Goal: Book appointment/travel/reservation

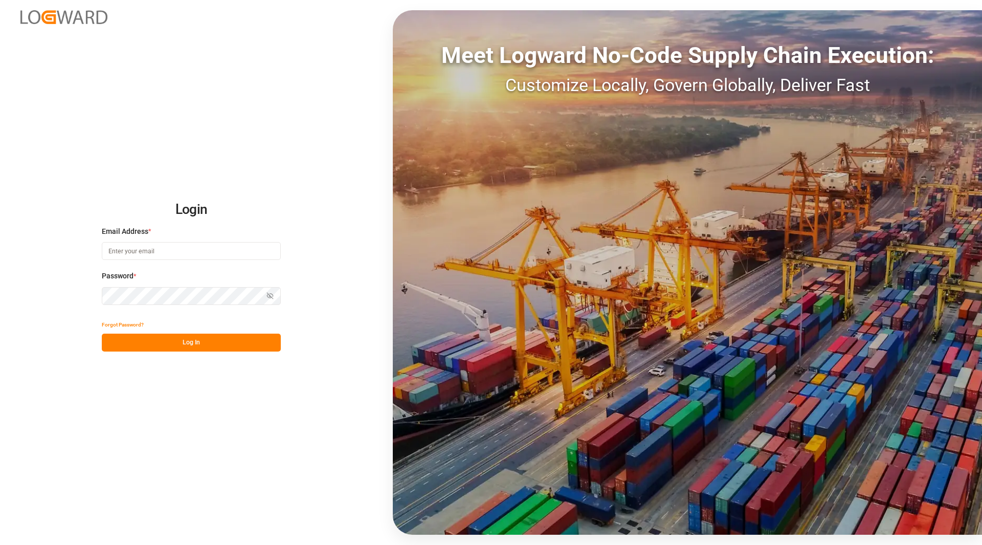
click at [173, 248] on input at bounding box center [191, 251] width 179 height 18
type input "[PERSON_NAME][EMAIL_ADDRESS][PERSON_NAME][DOMAIN_NAME]"
click at [164, 345] on button "Log In" at bounding box center [191, 343] width 179 height 18
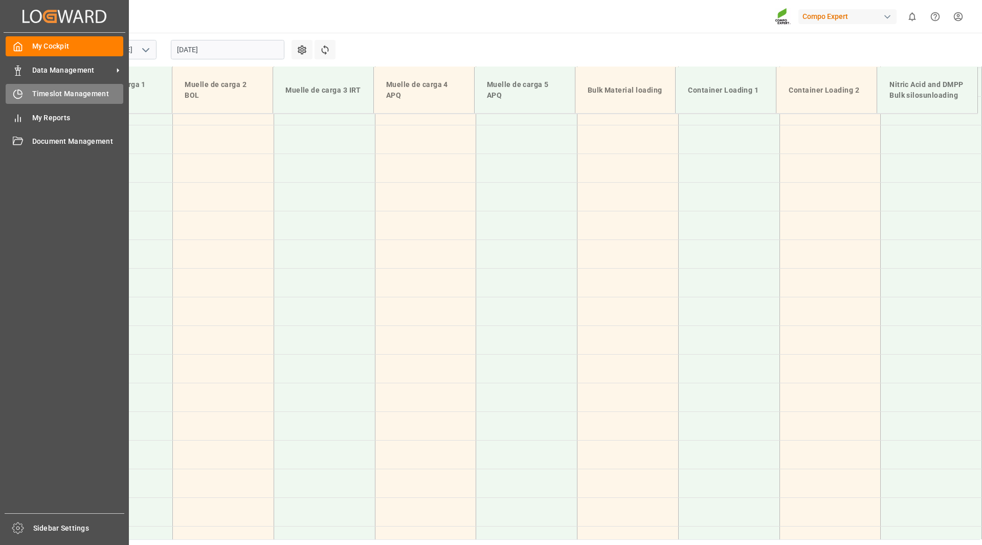
scroll to position [634, 0]
click at [53, 100] on div "Timeslot Management Timeslot Management" at bounding box center [65, 94] width 118 height 20
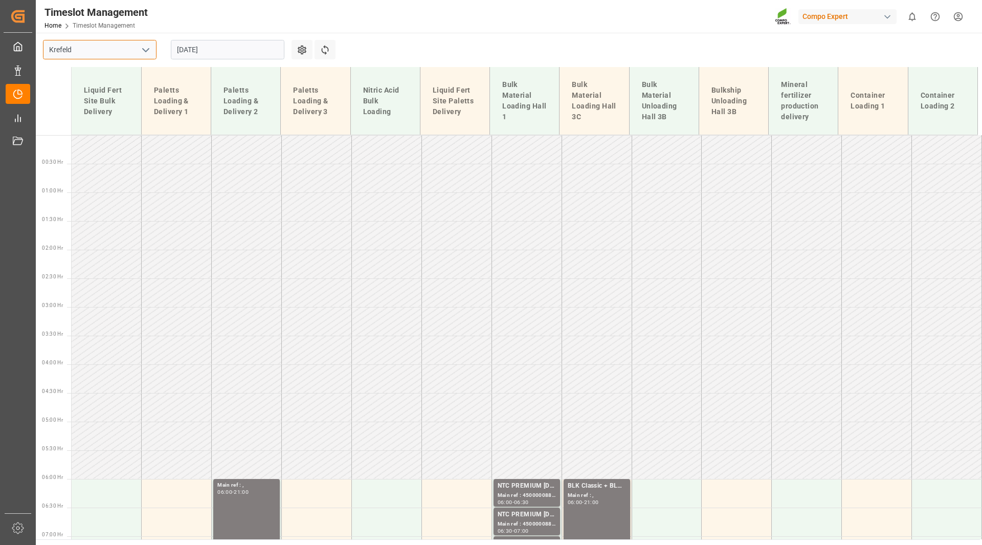
click at [133, 53] on input "Krefeld" at bounding box center [100, 49] width 114 height 19
click at [148, 50] on icon "open menu" at bounding box center [146, 50] width 12 height 12
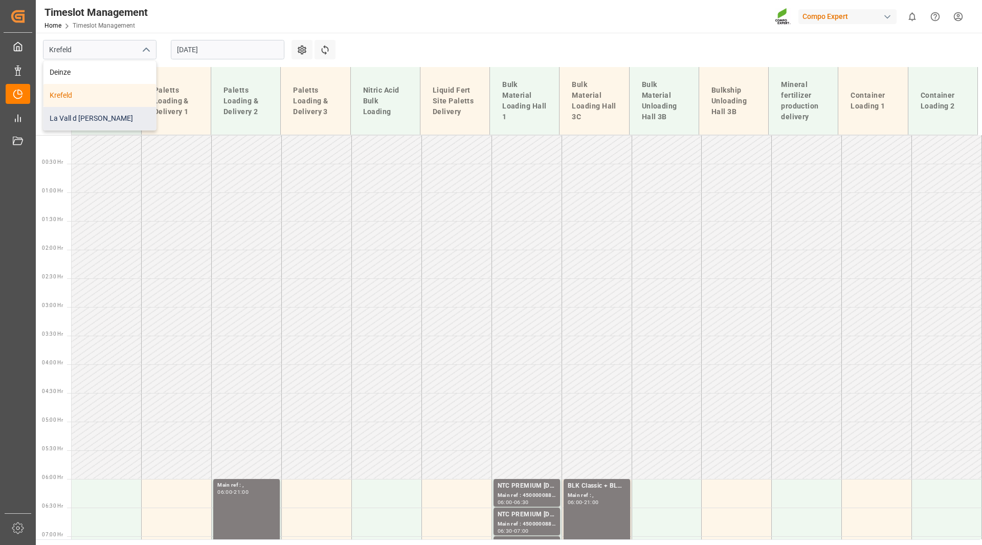
click at [118, 116] on div "La Vall d [PERSON_NAME]" at bounding box center [99, 118] width 113 height 23
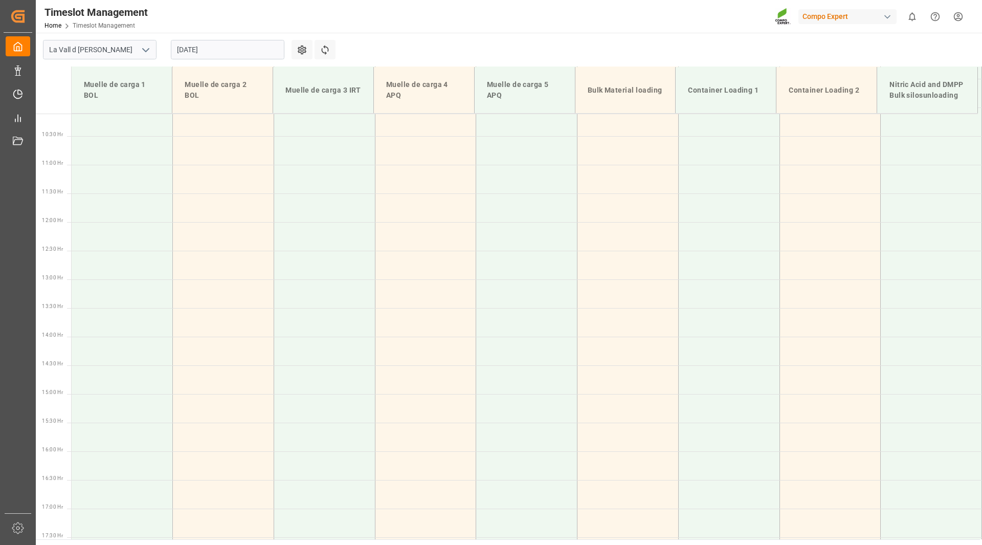
scroll to position [634, 0]
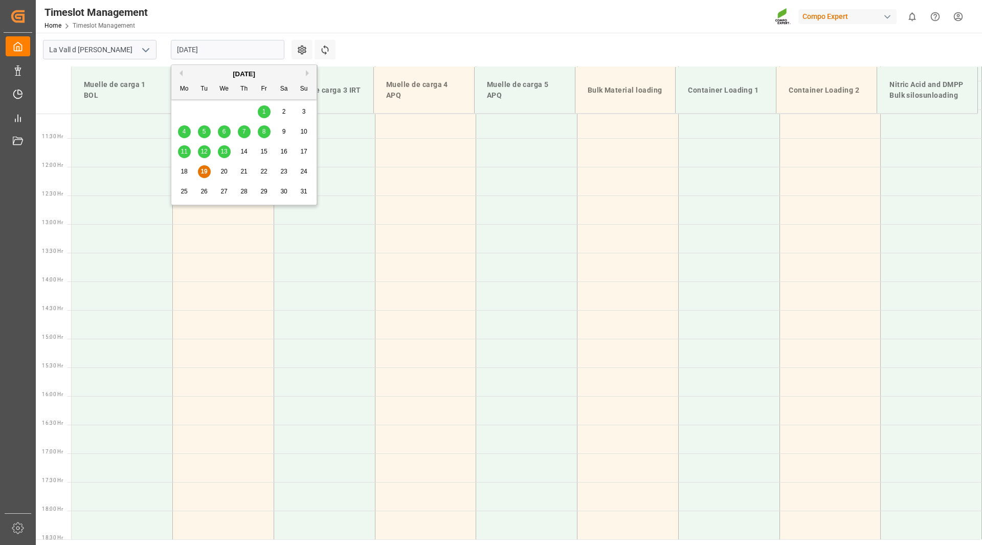
click at [232, 47] on input "[DATE]" at bounding box center [228, 49] width 114 height 19
click at [261, 172] on span "22" at bounding box center [263, 171] width 7 height 7
